Goal: Navigation & Orientation: Find specific page/section

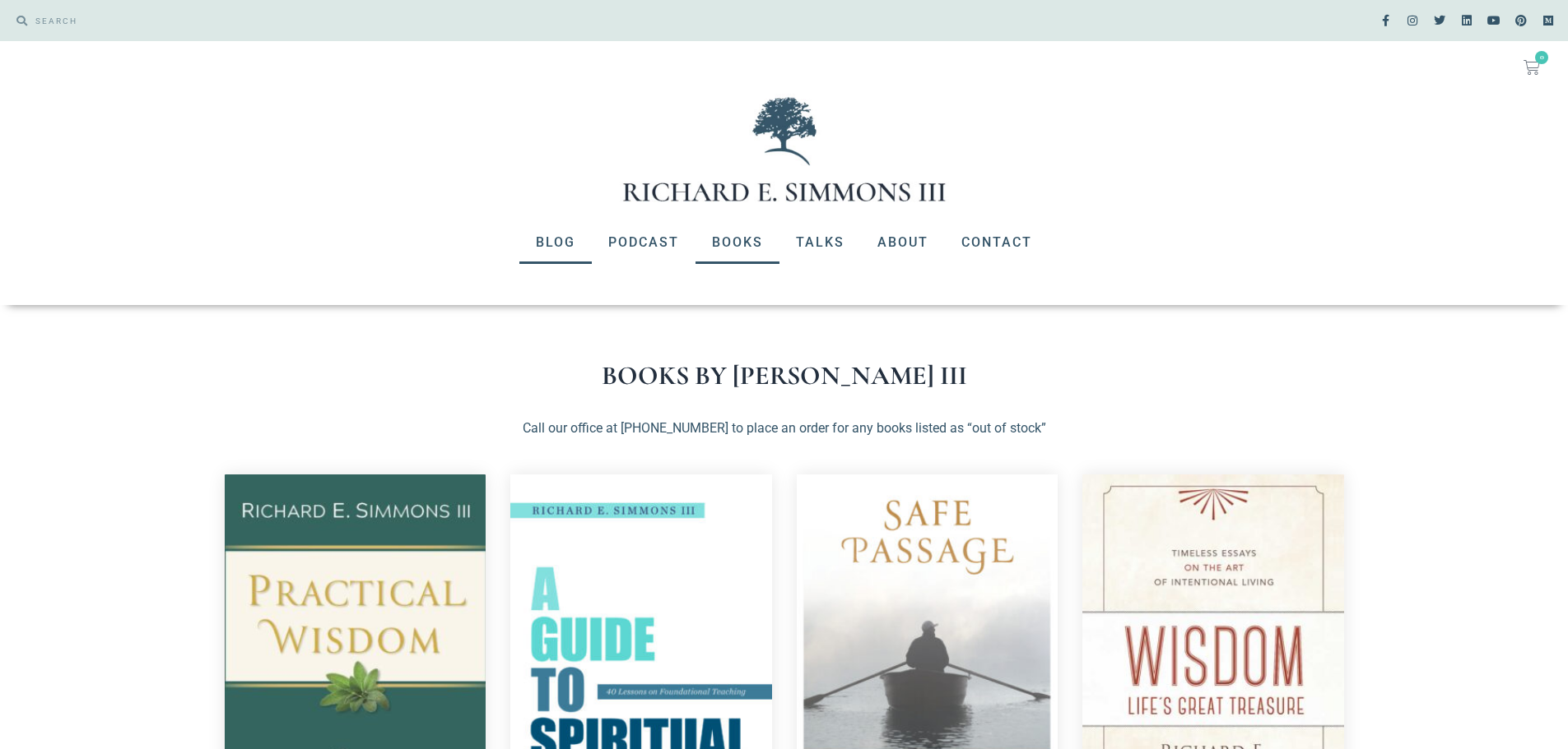
click at [564, 246] on link "Blog" at bounding box center [556, 243] width 73 height 43
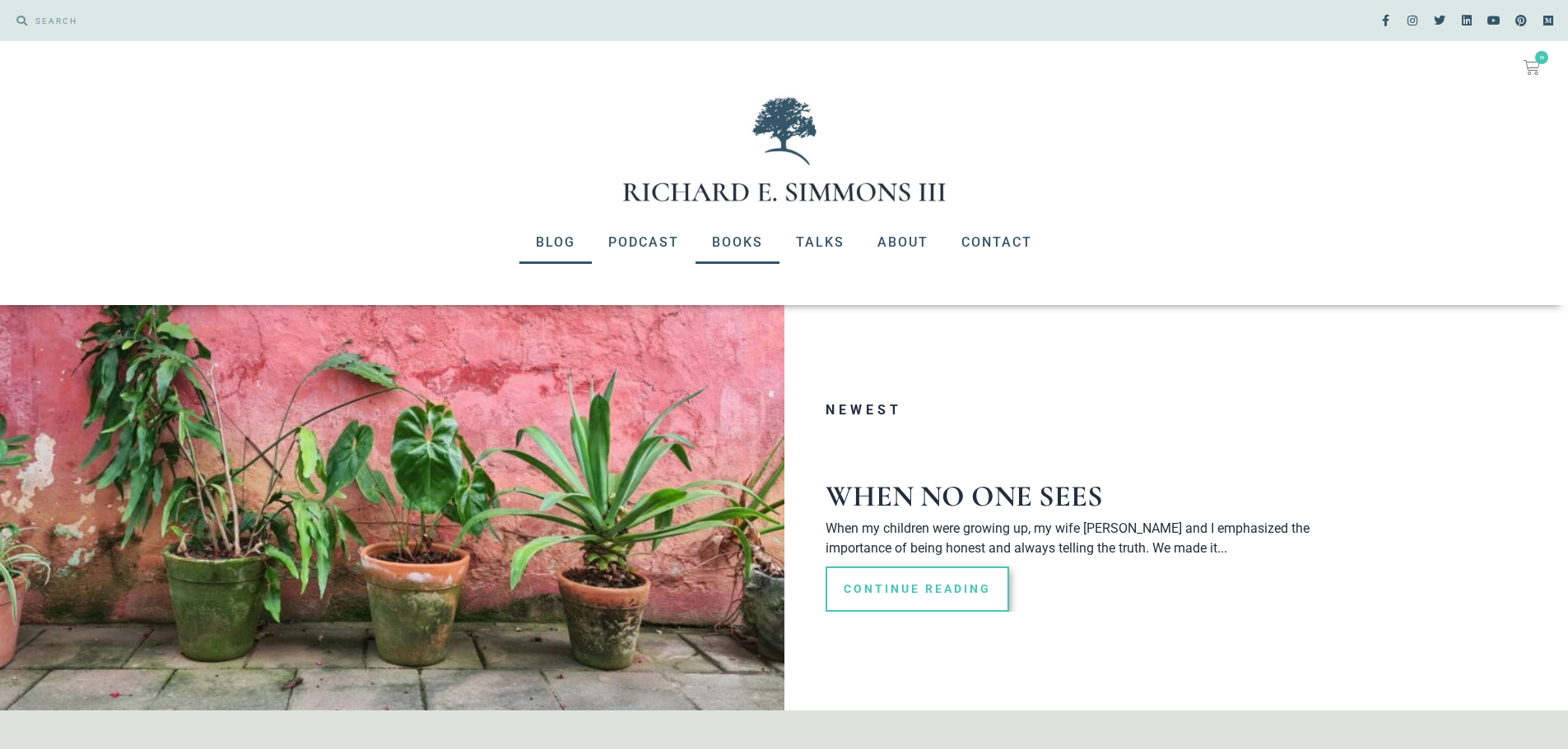
click at [734, 235] on link "Books" at bounding box center [738, 243] width 84 height 43
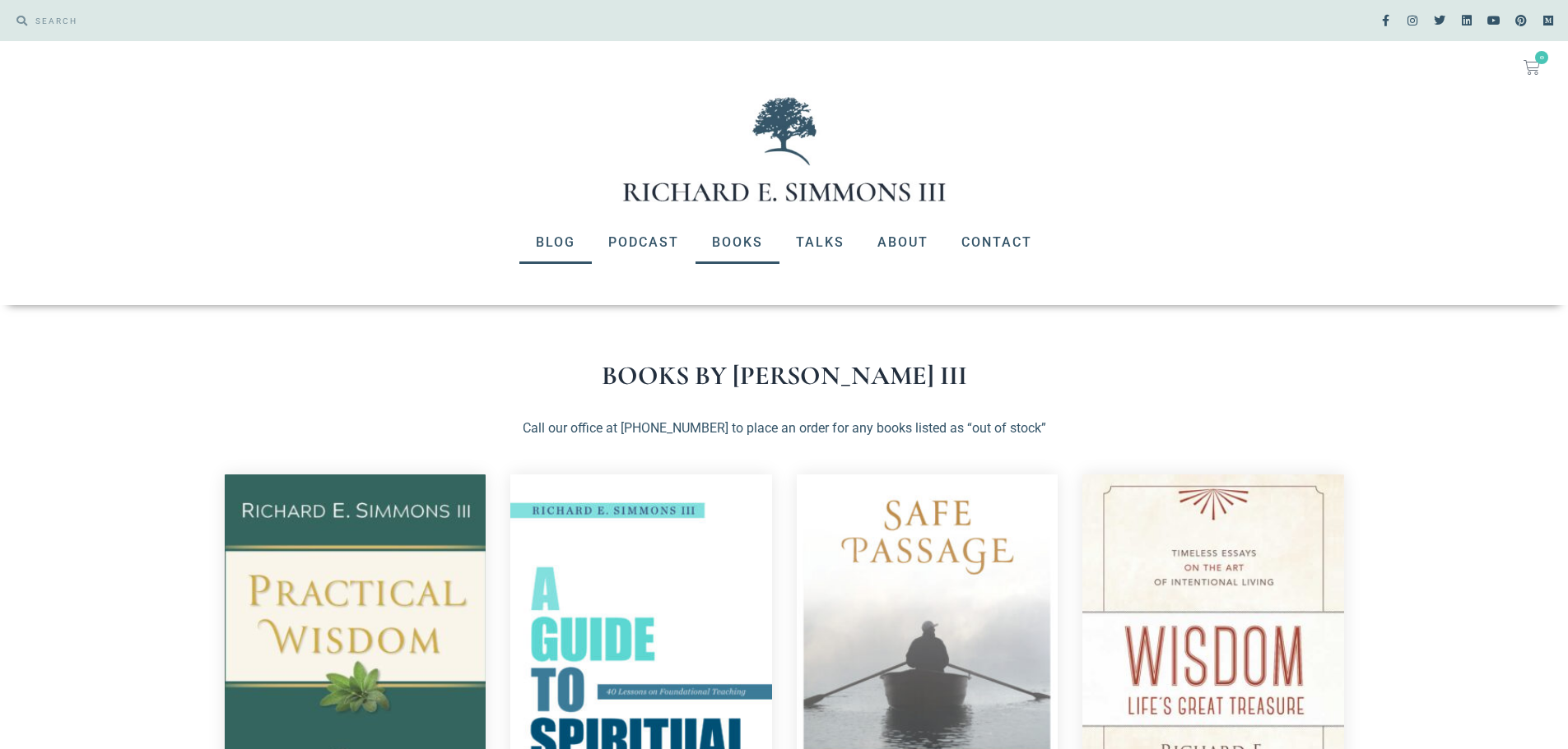
click at [557, 229] on link "Blog" at bounding box center [556, 243] width 73 height 43
